Goal: Contribute content: Add original content to the website for others to see

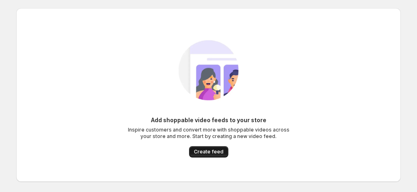
click at [206, 151] on span "Create feed" at bounding box center [209, 151] width 30 height 6
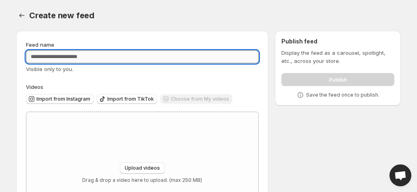
click at [212, 58] on input "Feed name" at bounding box center [142, 56] width 233 height 13
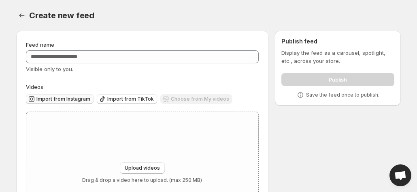
click at [77, 99] on span "Import from Instagram" at bounding box center [63, 99] width 54 height 6
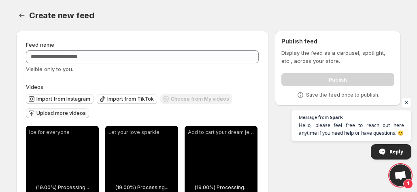
click at [60, 114] on span "Upload more videos" at bounding box center [60, 113] width 49 height 6
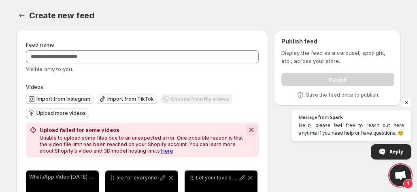
click at [254, 132] on icon "Dismiss notification" at bounding box center [251, 130] width 8 height 8
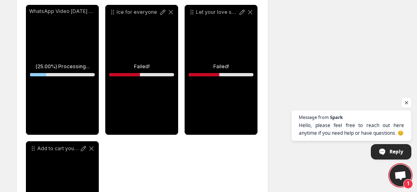
scroll to position [115, 0]
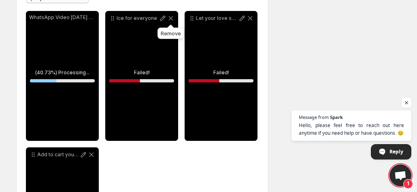
click at [171, 19] on icon at bounding box center [171, 18] width 8 height 8
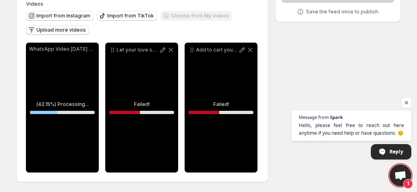
scroll to position [83, 0]
click at [251, 52] on icon at bounding box center [250, 50] width 8 height 8
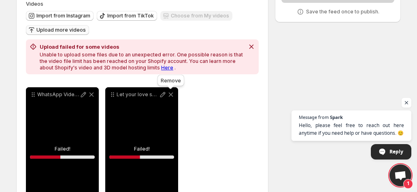
click at [173, 94] on icon at bounding box center [171, 94] width 8 height 8
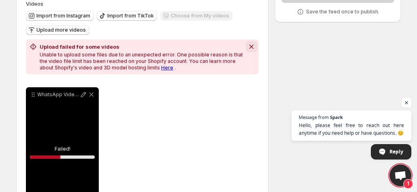
click at [251, 45] on icon "Dismiss notification" at bounding box center [251, 47] width 8 height 8
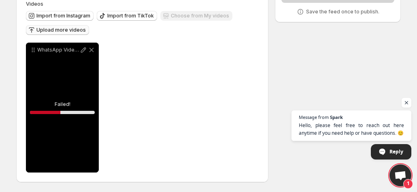
click at [55, 96] on div "WhatsApp Video [DATE] at 24509 PM" at bounding box center [62, 108] width 73 height 130
click at [92, 48] on icon at bounding box center [91, 50] width 8 height 8
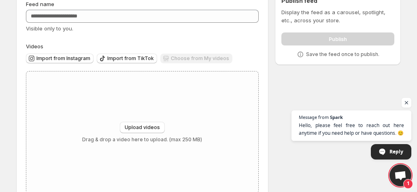
scroll to position [36, 0]
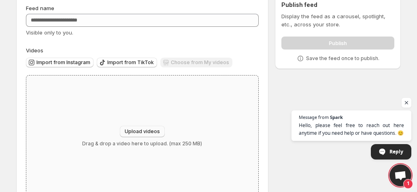
click at [152, 131] on span "Upload videos" at bounding box center [142, 131] width 35 height 6
type input "**********"
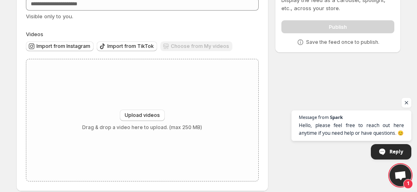
scroll to position [62, 0]
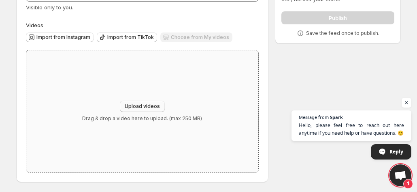
click at [153, 104] on span "Upload videos" at bounding box center [142, 106] width 35 height 6
type input "**********"
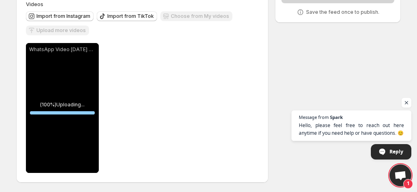
scroll to position [83, 0]
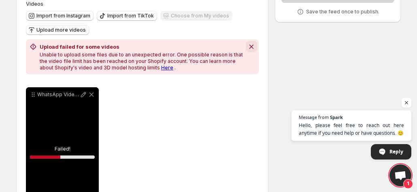
click at [251, 43] on icon "Dismiss notification" at bounding box center [251, 47] width 8 height 8
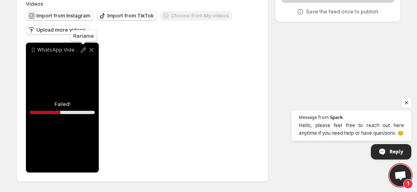
click at [85, 50] on icon at bounding box center [83, 50] width 8 height 8
click at [93, 51] on icon at bounding box center [92, 50] width 4 height 4
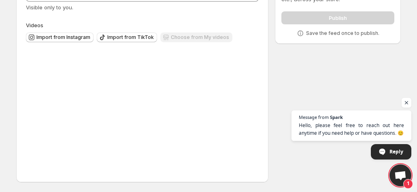
scroll to position [62, 0]
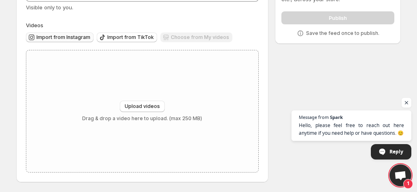
click at [69, 36] on span "Import from Instagram" at bounding box center [63, 37] width 54 height 6
click at [139, 105] on span "Upload videos" at bounding box center [142, 106] width 35 height 6
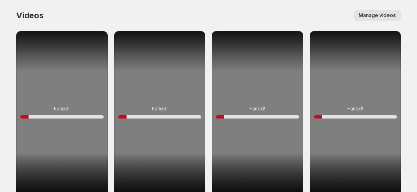
click at [417, 20] on html "Home Feeds Videos Subscription Settings Videos. This page is ready Videos Manag…" at bounding box center [208, 96] width 417 height 192
click at [382, 12] on button "Manage videos" at bounding box center [377, 15] width 47 height 11
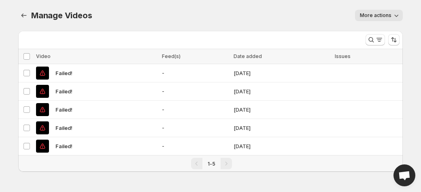
drag, startPoint x: 421, startPoint y: 26, endPoint x: 421, endPoint y: 39, distance: 13.4
click at [417, 39] on body "Home Feeds Videos Subscription Settings Manage Videos. This page is ready Manag…" at bounding box center [210, 96] width 421 height 192
click at [34, 73] on td "Failed!" at bounding box center [97, 73] width 126 height 18
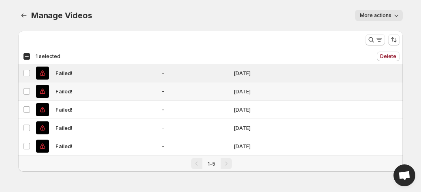
click at [26, 94] on td "Select video" at bounding box center [25, 91] width 15 height 18
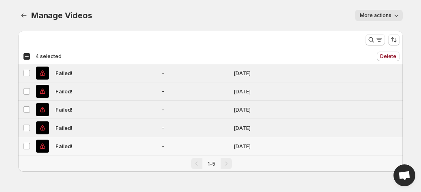
click at [25, 141] on td "Select video" at bounding box center [25, 146] width 15 height 18
click at [394, 58] on span "Delete" at bounding box center [388, 56] width 16 height 6
